Goal: Task Accomplishment & Management: Manage account settings

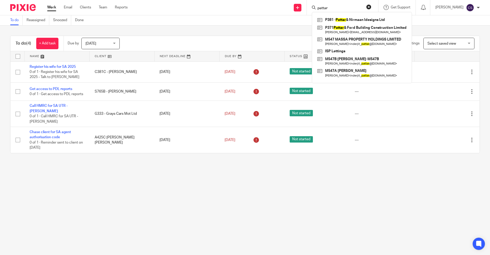
type input "pattar"
click at [366, 5] on button "reset" at bounding box center [368, 6] width 5 height 5
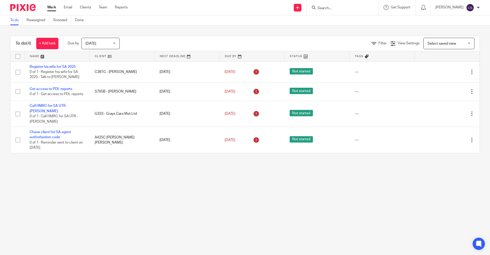
click at [23, 7] on img at bounding box center [23, 7] width 26 height 7
click at [317, 10] on input "Search" at bounding box center [340, 8] width 46 height 5
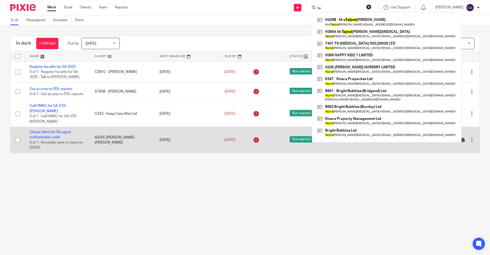
type input "t"
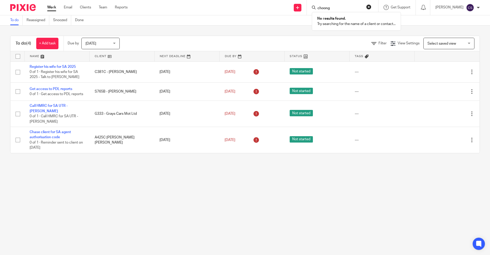
click at [325, 8] on input "choong" at bounding box center [340, 8] width 46 height 5
type input "choongh"
click at [366, 8] on button "reset" at bounding box center [368, 6] width 5 height 5
click at [26, 10] on img at bounding box center [23, 7] width 26 height 7
click at [317, 9] on input "Search" at bounding box center [340, 8] width 46 height 5
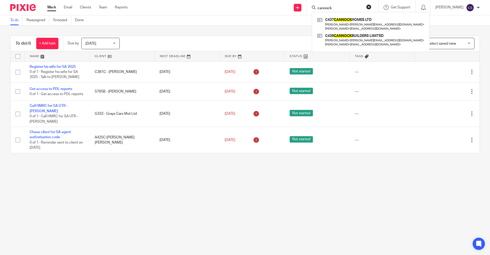
type input "cannock"
click at [366, 8] on button "reset" at bounding box center [368, 6] width 5 height 5
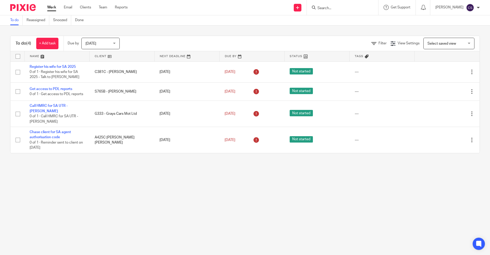
click at [317, 7] on input "Search" at bounding box center [340, 8] width 46 height 5
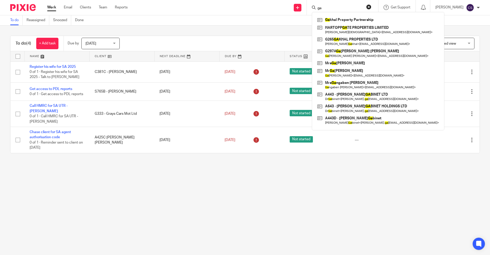
type input "g"
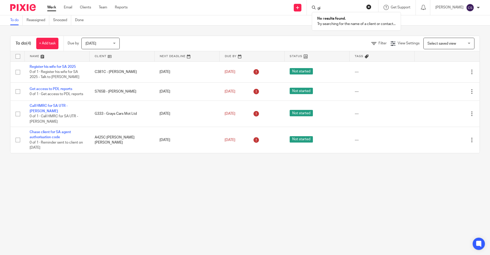
type input "g"
click at [317, 7] on input "Search" at bounding box center [340, 8] width 46 height 5
type input "wilson"
click at [366, 7] on button "reset" at bounding box center [368, 6] width 5 height 5
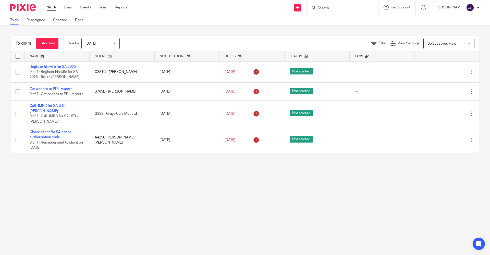
click at [313, 11] on div at bounding box center [342, 7] width 71 height 15
click at [317, 9] on input "Search" at bounding box center [340, 8] width 46 height 5
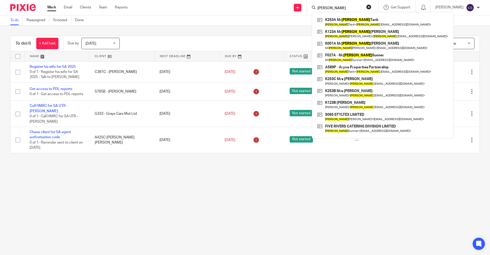
type input "kulvinder"
click at [366, 8] on button "reset" at bounding box center [368, 6] width 5 height 5
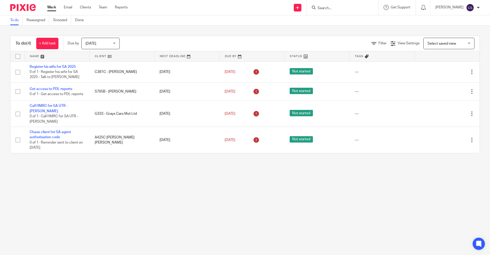
click at [317, 9] on input "Search" at bounding box center [340, 8] width 46 height 5
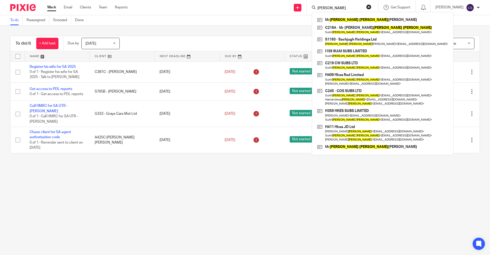
type input "manpreet singh"
click at [366, 8] on button "reset" at bounding box center [368, 6] width 5 height 5
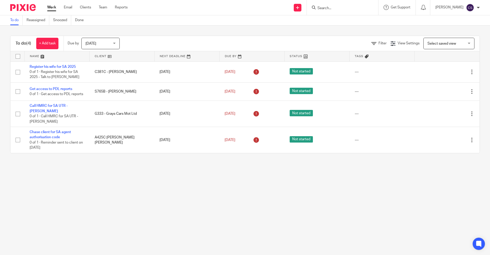
click at [317, 9] on input "Search" at bounding box center [340, 8] width 46 height 5
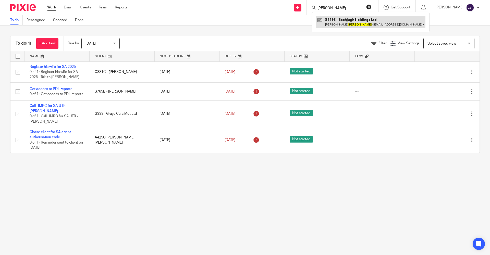
type input "talwar"
click at [322, 26] on link at bounding box center [370, 22] width 109 height 12
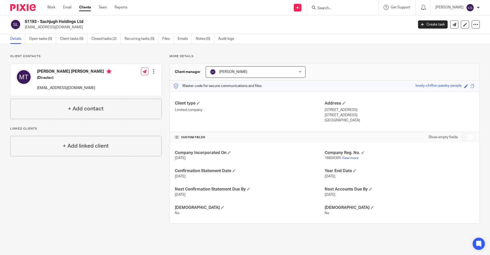
drag, startPoint x: 84, startPoint y: 20, endPoint x: 41, endPoint y: 21, distance: 43.1
click at [41, 21] on h2 "S1193 - Sachjugh Holdings Ltd" at bounding box center [179, 21] width 308 height 5
copy h2 "Sachjugh Holdings Ltd"
click at [200, 0] on div "Send new email Create task Add client Request signature Get Support Contact via…" at bounding box center [312, 7] width 355 height 15
drag, startPoint x: 66, startPoint y: 27, endPoint x: 26, endPoint y: 30, distance: 39.6
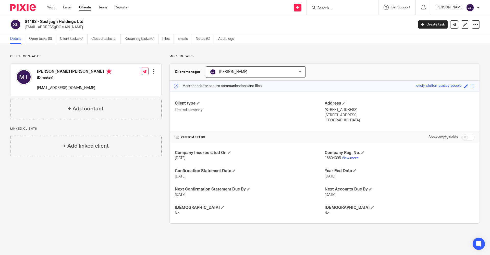
click at [26, 30] on p "mannysengh@gmail.com" at bounding box center [217, 27] width 385 height 5
copy p "mannysengh@gmail.com"
click at [126, 27] on p "mannysengh@gmail.com" at bounding box center [217, 27] width 385 height 5
click at [317, 9] on input "Search" at bounding box center [340, 8] width 46 height 5
paste input "Brindleys (Total Holdings) Ltd"
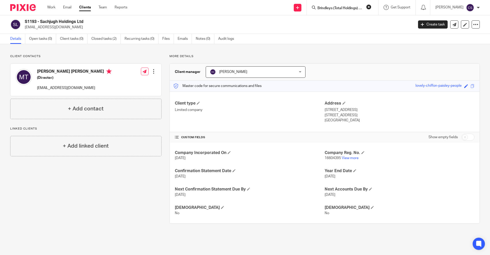
scroll to position [0, 3]
type input "Brindleys (Total Holdings) Ltd"
click at [366, 6] on button "reset" at bounding box center [368, 6] width 5 height 5
click at [87, 7] on link "Clients" at bounding box center [85, 7] width 12 height 5
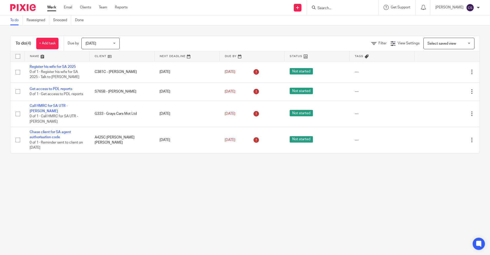
click at [317, 11] on form at bounding box center [344, 7] width 54 height 6
click at [317, 7] on input "Search" at bounding box center [340, 8] width 46 height 5
click at [322, 8] on input "Search" at bounding box center [340, 8] width 46 height 5
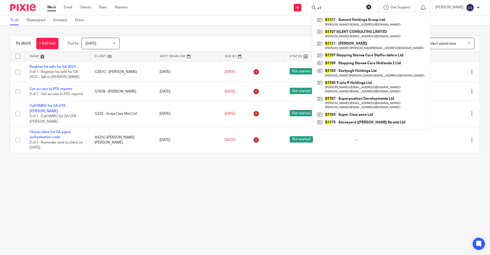
type input "s"
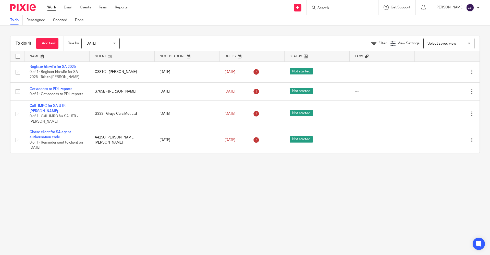
click at [317, 7] on input "Search" at bounding box center [340, 8] width 46 height 5
type input "s"
click at [84, 10] on link "Clients" at bounding box center [85, 7] width 11 height 5
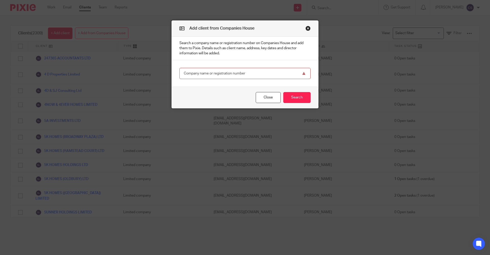
click at [189, 72] on input "text" at bounding box center [244, 73] width 131 height 11
paste input "16325276"
type input "16325276"
click at [301, 99] on button "Search" at bounding box center [296, 97] width 27 height 11
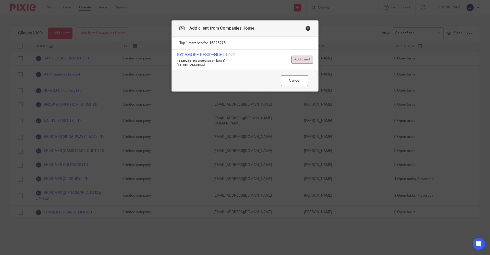
click at [294, 61] on button "Add client" at bounding box center [302, 60] width 22 height 8
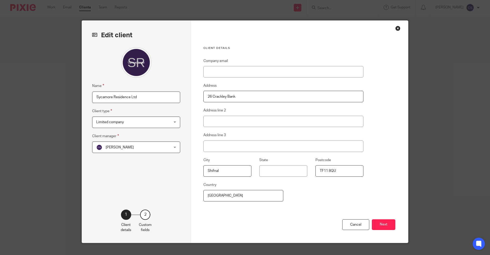
click at [94, 97] on input "Sycamore Residence Ltd" at bounding box center [136, 97] width 88 height 11
type input "S1199 Sycamore Residence Ltd"
click at [170, 151] on div "[PERSON_NAME] [PERSON_NAME]" at bounding box center [136, 147] width 88 height 11
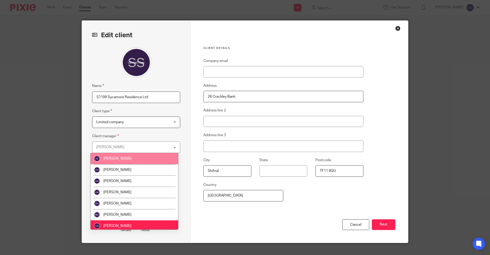
click at [164, 156] on li "[PERSON_NAME]" at bounding box center [134, 158] width 87 height 11
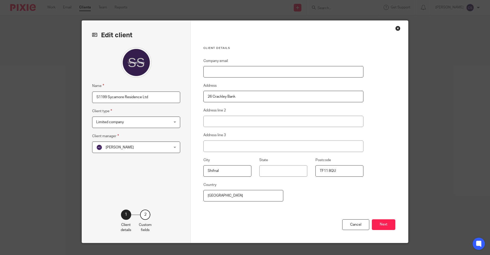
click at [221, 70] on input "Company email" at bounding box center [283, 71] width 160 height 11
paste input "[EMAIL_ADDRESS][DOMAIN_NAME]"
type input "[EMAIL_ADDRESS][DOMAIN_NAME]"
click at [376, 224] on button "Next" at bounding box center [383, 224] width 23 height 11
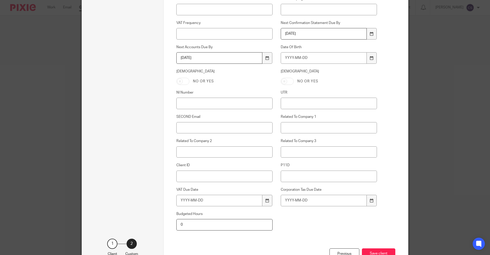
scroll to position [209, 0]
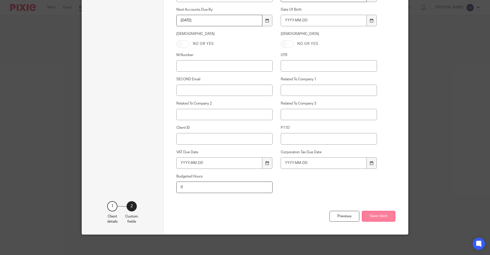
click at [385, 216] on button "Save client" at bounding box center [378, 216] width 33 height 11
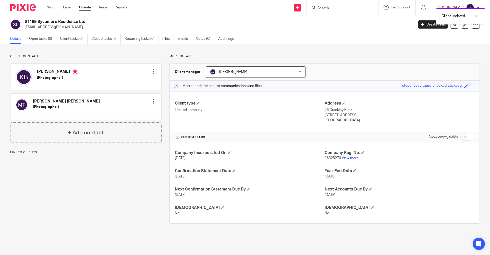
click at [153, 103] on div at bounding box center [153, 101] width 5 height 5
click at [128, 111] on link "Edit contact" at bounding box center [129, 112] width 49 height 7
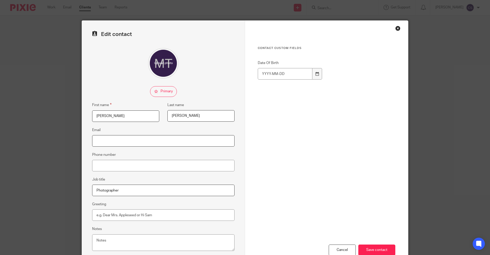
click at [123, 143] on input "Email" at bounding box center [163, 140] width 142 height 11
paste input "[EMAIL_ADDRESS][DOMAIN_NAME]"
type input "[EMAIL_ADDRESS][DOMAIN_NAME]"
drag, startPoint x: 105, startPoint y: 60, endPoint x: 108, endPoint y: 64, distance: 5.0
click at [105, 60] on div at bounding box center [163, 63] width 142 height 31
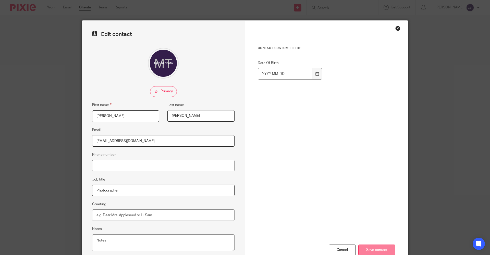
click at [382, 252] on input "Save contact" at bounding box center [376, 250] width 37 height 11
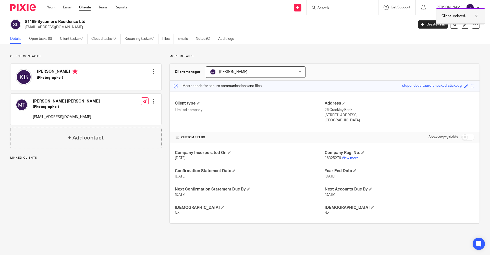
click at [476, 16] on div at bounding box center [472, 16] width 14 height 6
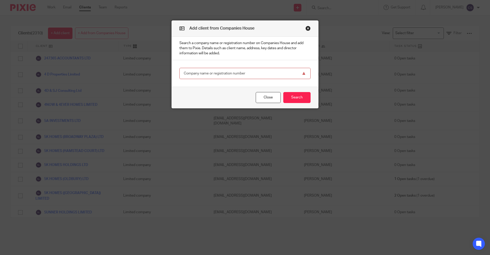
click at [212, 74] on input "text" at bounding box center [244, 73] width 131 height 11
paste input "16659519"
type input "16659519"
click at [302, 97] on button "Search" at bounding box center [296, 97] width 27 height 11
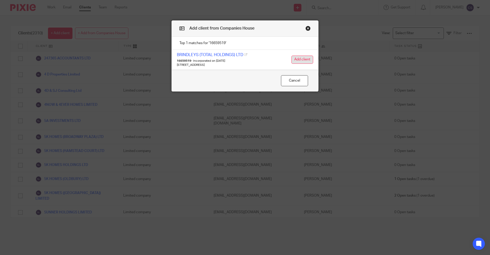
click at [305, 61] on button "Add client" at bounding box center [302, 60] width 22 height 8
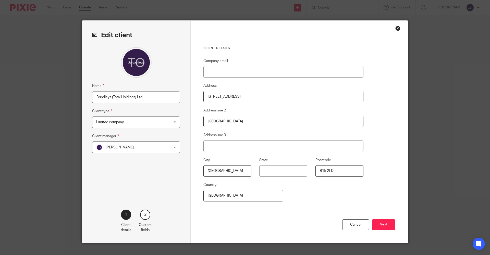
click at [93, 96] on input "Brindleys (Total Holdings) Ltd" at bounding box center [136, 97] width 88 height 11
type input "B683 Brindleys (Total Holdings) Ltd"
click at [149, 149] on span "[PERSON_NAME]" at bounding box center [129, 147] width 67 height 11
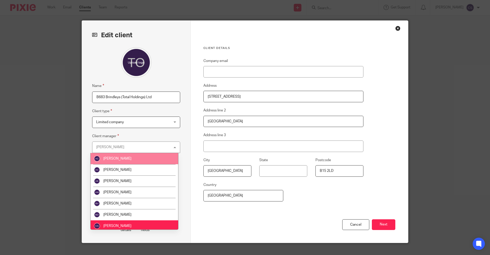
click at [148, 159] on li "[PERSON_NAME]" at bounding box center [134, 158] width 87 height 11
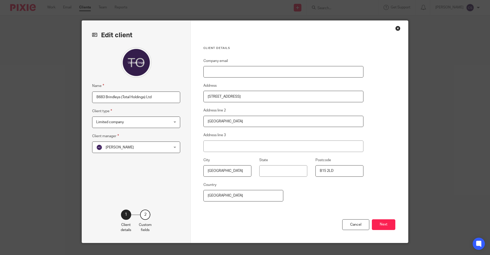
click at [212, 74] on input "Company email" at bounding box center [283, 71] width 160 height 11
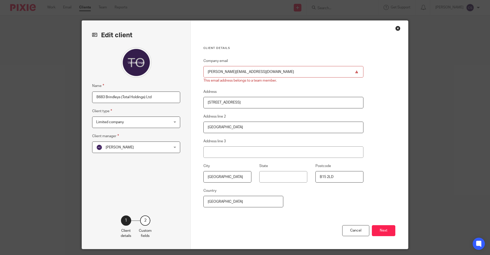
click at [382, 96] on div "Client details Company email tony@brindleys.co.uk This email address belongs to…" at bounding box center [298, 135] width 217 height 228
click at [245, 71] on input "tony@brindleys.co.uk" at bounding box center [283, 71] width 160 height 11
type input "t"
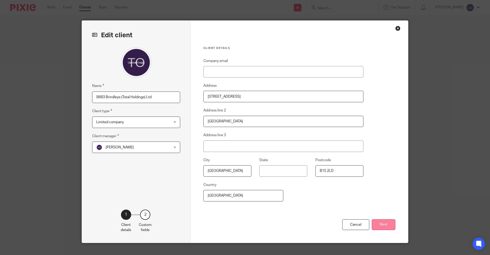
click at [384, 225] on button "Next" at bounding box center [383, 224] width 23 height 11
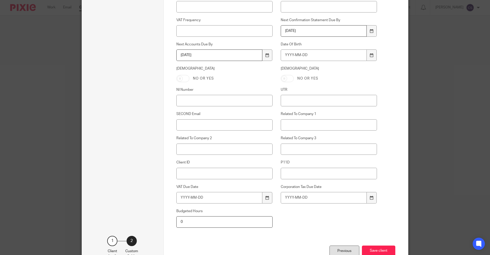
scroll to position [209, 0]
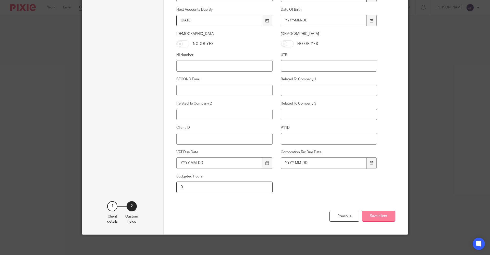
click at [384, 217] on button "Save client" at bounding box center [378, 216] width 33 height 11
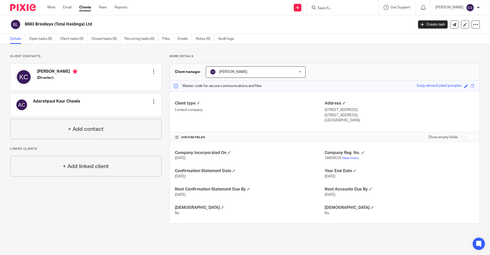
click at [317, 8] on input "Search" at bounding box center [340, 8] width 46 height 5
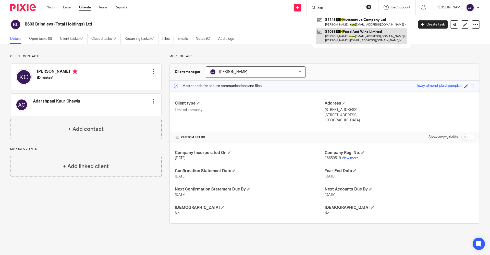
type input "ssn"
click at [336, 40] on link at bounding box center [361, 36] width 91 height 16
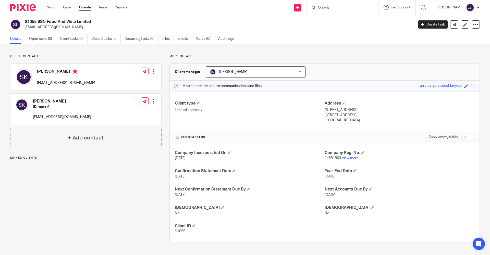
drag, startPoint x: 74, startPoint y: 28, endPoint x: 23, endPoint y: 31, distance: 51.1
click at [23, 31] on div "S1055 SSN Food And Wine Limited [EMAIL_ADDRESS][DOMAIN_NAME] Create task Update…" at bounding box center [245, 24] width 490 height 19
click at [135, 12] on div "Work Email Clients Team Reports Work Email Clients Team Reports Settings" at bounding box center [88, 7] width 93 height 15
drag, startPoint x: 92, startPoint y: 21, endPoint x: 26, endPoint y: 21, distance: 65.8
click at [26, 21] on h2 "S1055 SSN Food And Wine Limited" at bounding box center [179, 21] width 308 height 5
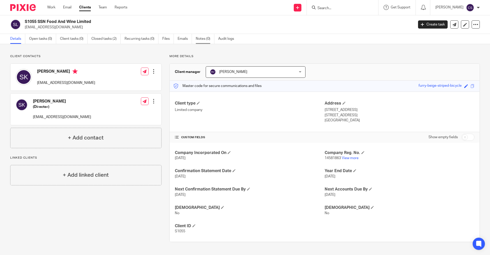
copy h2 "S1055 SSN Food And Wine Limited"
click at [146, 25] on p "[EMAIL_ADDRESS][DOMAIN_NAME]" at bounding box center [217, 27] width 385 height 5
click at [84, 9] on link "Clients" at bounding box center [85, 7] width 12 height 5
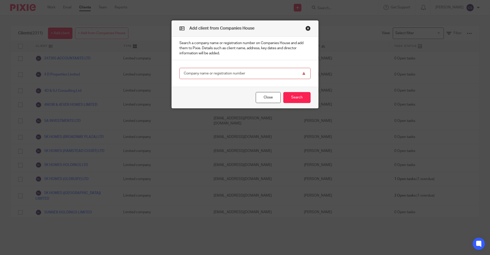
click at [244, 74] on input "text" at bounding box center [244, 73] width 131 height 11
paste input "16489806"
type input "16489806"
click at [293, 97] on button "Search" at bounding box center [296, 97] width 27 height 11
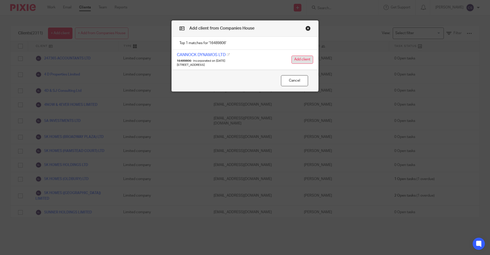
click at [302, 60] on button "Add client" at bounding box center [302, 60] width 22 height 8
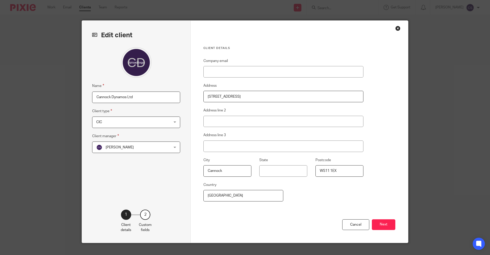
click at [94, 97] on input "Cannock Dynamos Ltd" at bounding box center [136, 97] width 88 height 11
type input "C565 Cannock Dynamos Ltd"
click at [163, 127] on div "CIC CIC" at bounding box center [136, 122] width 88 height 11
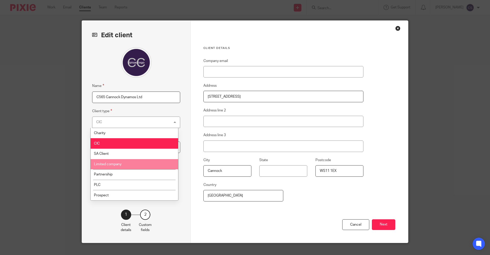
click at [157, 164] on li "Limited company" at bounding box center [134, 164] width 87 height 10
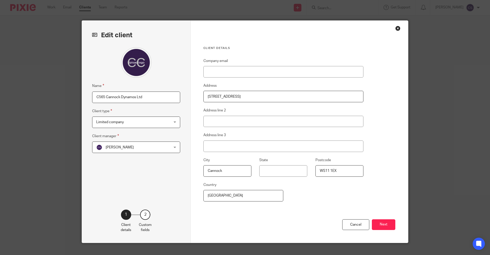
click at [160, 151] on span "[PERSON_NAME]" at bounding box center [129, 147] width 67 height 11
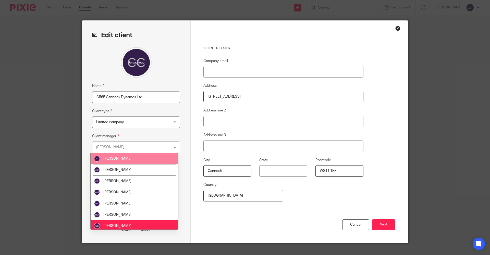
click at [154, 157] on li "[PERSON_NAME]" at bounding box center [134, 158] width 87 height 11
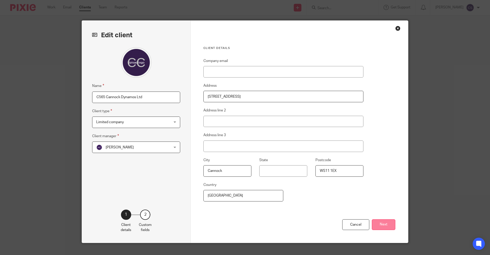
click at [377, 223] on button "Next" at bounding box center [383, 224] width 23 height 11
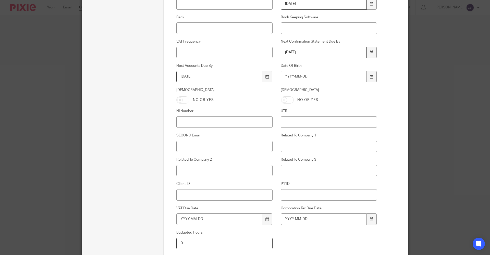
scroll to position [209, 0]
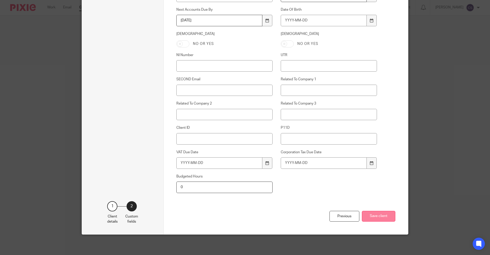
click at [373, 219] on button "Save client" at bounding box center [378, 216] width 33 height 11
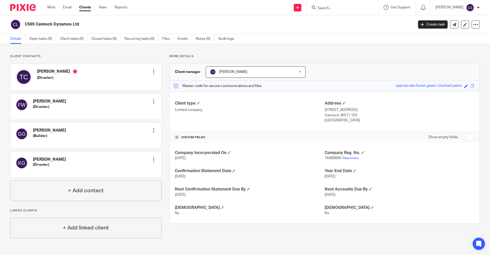
click at [317, 9] on input "Search" at bounding box center [340, 8] width 46 height 5
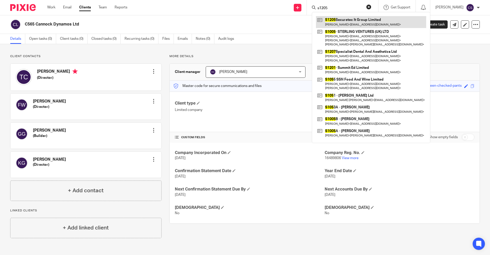
type input "s1205"
click at [333, 21] on link at bounding box center [371, 22] width 110 height 12
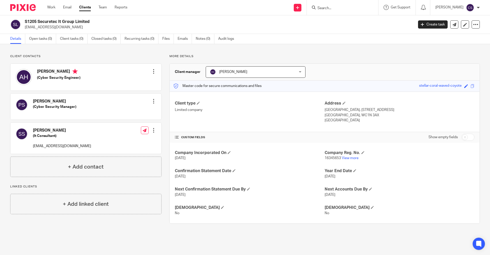
drag, startPoint x: 91, startPoint y: 22, endPoint x: 24, endPoint y: 22, distance: 66.0
click at [24, 22] on div "S1205 Securetec It Group Limited [EMAIL_ADDRESS][DOMAIN_NAME]" at bounding box center [210, 24] width 400 height 11
copy h2 "S1205 Securetec It Group Limited"
drag, startPoint x: 76, startPoint y: 147, endPoint x: 34, endPoint y: 148, distance: 42.6
click at [34, 148] on div "[PERSON_NAME] (It Consultant) [EMAIL_ADDRESS][DOMAIN_NAME] Edit contact Create …" at bounding box center [85, 138] width 151 height 31
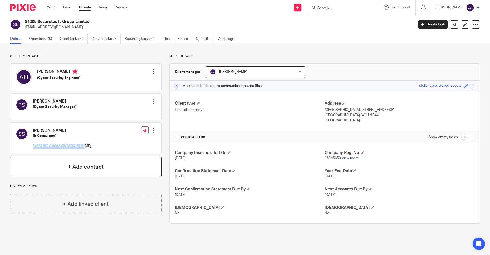
copy p "[EMAIL_ADDRESS][DOMAIN_NAME]"
drag, startPoint x: 55, startPoint y: 27, endPoint x: 25, endPoint y: 29, distance: 29.6
click at [25, 29] on p "[EMAIL_ADDRESS][DOMAIN_NAME]" at bounding box center [217, 27] width 385 height 5
copy p "[EMAIL_ADDRESS][DOMAIN_NAME]"
